Goal: Information Seeking & Learning: Learn about a topic

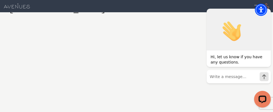
scroll to position [324, 0]
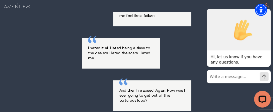
scroll to position [592, 0]
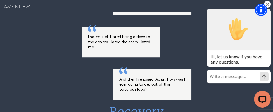
click at [237, 6] on div "Hi, let us know if you have any questions. Chat now Just browsing" at bounding box center [239, 45] width 64 height 88
click at [270, 1] on span "Accessibility Menu" at bounding box center [261, 10] width 20 height 20
click at [241, 95] on div at bounding box center [239, 99] width 64 height 17
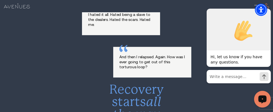
scroll to position [633, 0]
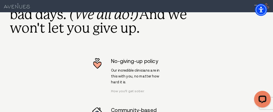
scroll to position [1693, 0]
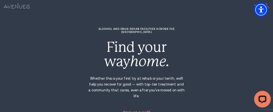
click at [257, 5] on span "Accessibility Menu" at bounding box center [261, 10] width 20 height 20
